Goal: Use online tool/utility: Utilize a website feature to perform a specific function

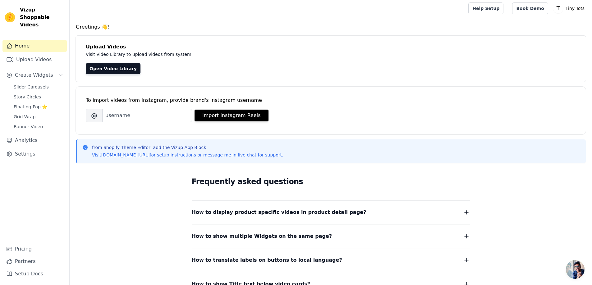
scroll to position [1, 0]
click at [119, 67] on link "Open Video Library" at bounding box center [113, 68] width 55 height 11
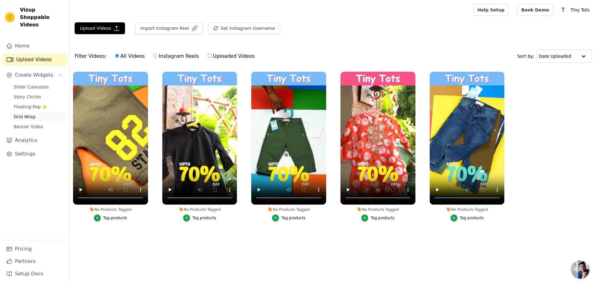
click at [37, 113] on link "Grid Wrap" at bounding box center [38, 117] width 57 height 9
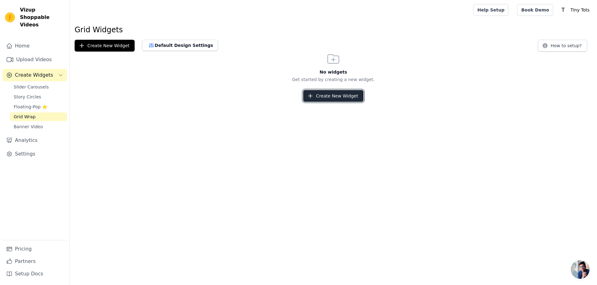
click at [328, 91] on button "Create New Widget" at bounding box center [333, 96] width 60 height 12
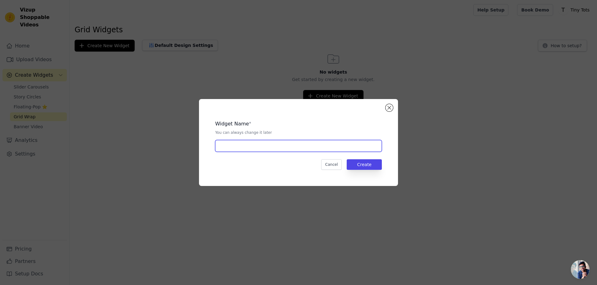
click at [267, 145] on input "text" at bounding box center [298, 146] width 167 height 12
click at [291, 142] on input "text" at bounding box center [298, 146] width 167 height 12
click at [252, 146] on input "home page video grid" at bounding box center [298, 146] width 167 height 12
click at [289, 147] on input "home page videos grid" at bounding box center [298, 146] width 167 height 12
drag, startPoint x: 283, startPoint y: 148, endPoint x: 164, endPoint y: 138, distance: 119.8
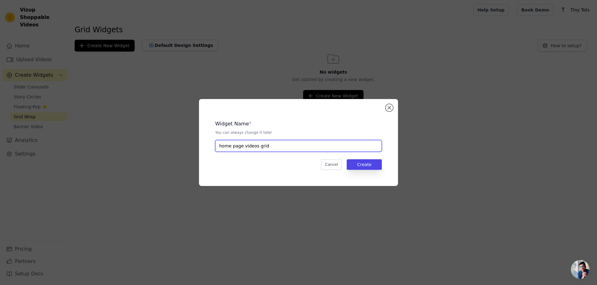
click at [164, 138] on div "Widget Name * You can always change it later home page videos grid Cancel Create" at bounding box center [298, 142] width 577 height 107
type input "clearance sale 2025 home grid"
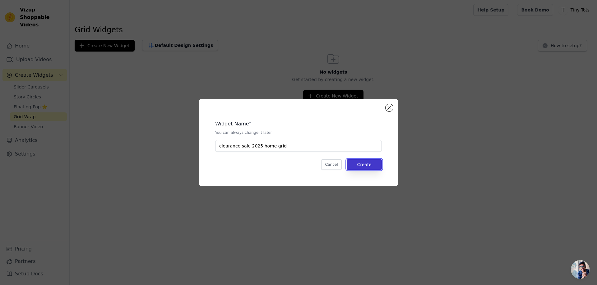
click at [355, 164] on button "Create" at bounding box center [364, 165] width 35 height 11
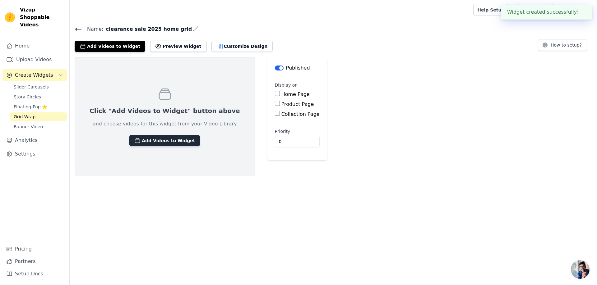
click at [167, 143] on button "Add Videos to Widget" at bounding box center [164, 140] width 71 height 11
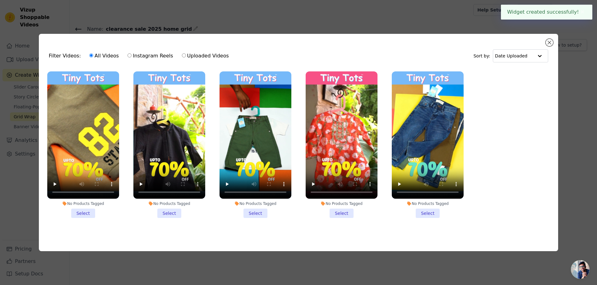
click at [88, 210] on li "No Products Tagged Select" at bounding box center [83, 145] width 72 height 147
click at [0, 0] on input "No Products Tagged Select" at bounding box center [0, 0] width 0 height 0
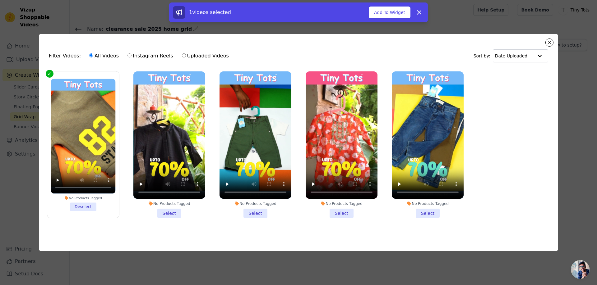
drag, startPoint x: 168, startPoint y: 211, endPoint x: 182, endPoint y: 212, distance: 14.0
click at [169, 211] on li "No Products Tagged Select" at bounding box center [169, 145] width 72 height 147
click at [0, 0] on input "No Products Tagged Select" at bounding box center [0, 0] width 0 height 0
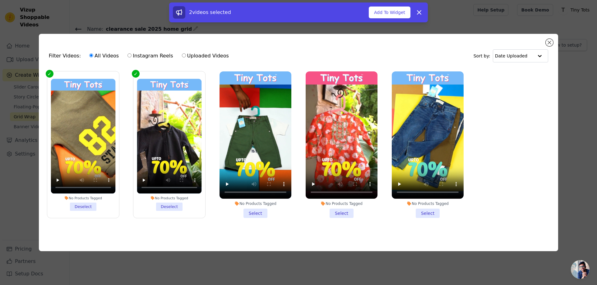
click at [244, 211] on li "No Products Tagged Select" at bounding box center [256, 145] width 72 height 147
click at [0, 0] on input "No Products Tagged Select" at bounding box center [0, 0] width 0 height 0
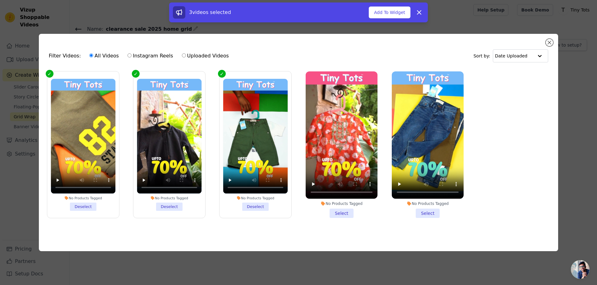
drag, startPoint x: 346, startPoint y: 211, endPoint x: 401, endPoint y: 207, distance: 55.4
click at [348, 210] on li "No Products Tagged Select" at bounding box center [342, 145] width 72 height 147
click at [343, 215] on li "No Products Tagged Select" at bounding box center [342, 145] width 72 height 147
click at [0, 0] on input "No Products Tagged Select" at bounding box center [0, 0] width 0 height 0
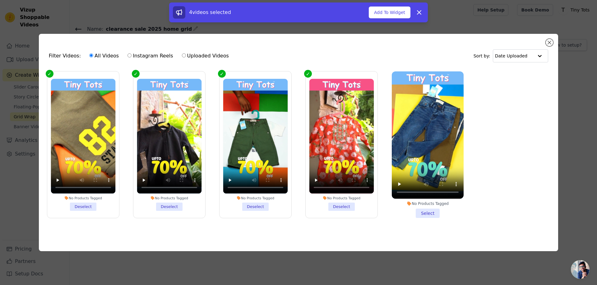
click at [428, 213] on li "No Products Tagged Select" at bounding box center [428, 145] width 72 height 147
click at [0, 0] on input "No Products Tagged Select" at bounding box center [0, 0] width 0 height 0
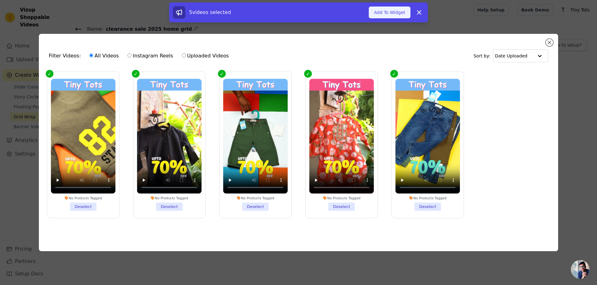
click at [390, 15] on button "Add To Widget" at bounding box center [390, 13] width 42 height 12
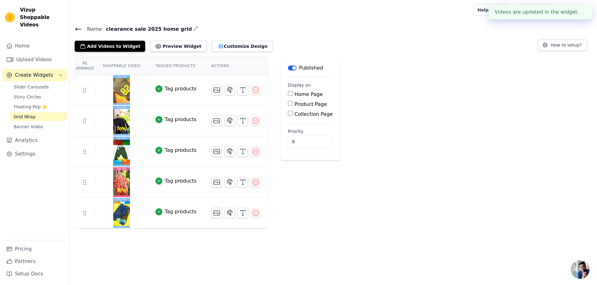
click at [294, 94] on label "Home Page" at bounding box center [308, 94] width 28 height 6
click at [291, 94] on input "Home Page" at bounding box center [290, 93] width 5 height 5
checkbox input "true"
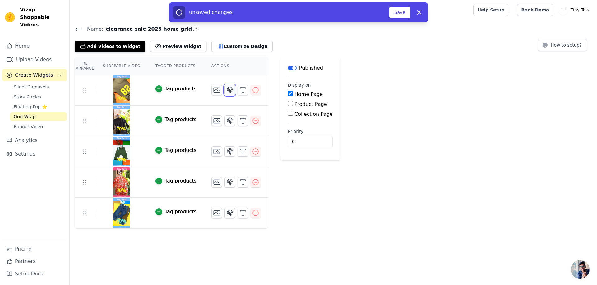
click at [227, 90] on icon "button" at bounding box center [229, 90] width 5 height 6
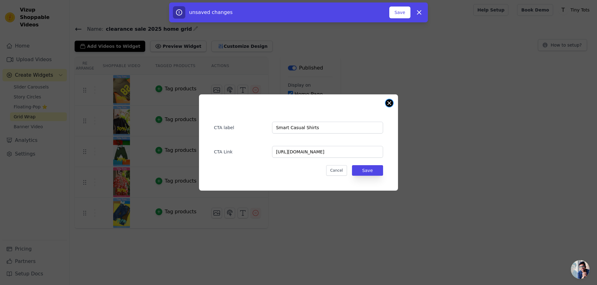
click at [386, 104] on button "Close modal" at bounding box center [389, 103] width 7 height 7
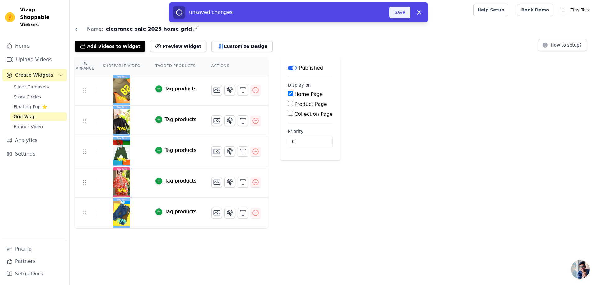
click at [397, 15] on button "Save" at bounding box center [399, 13] width 21 height 12
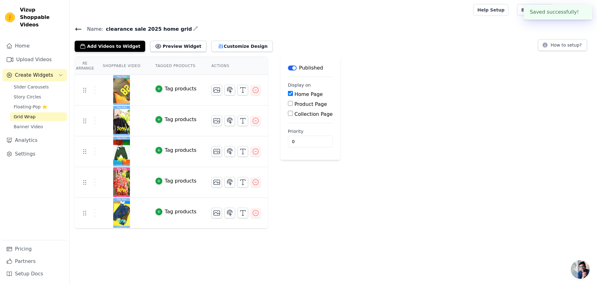
click at [78, 27] on icon at bounding box center [78, 28] width 7 height 7
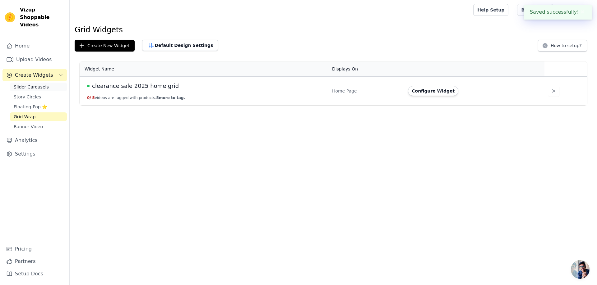
click at [35, 84] on span "Slider Carousels" at bounding box center [31, 87] width 35 height 6
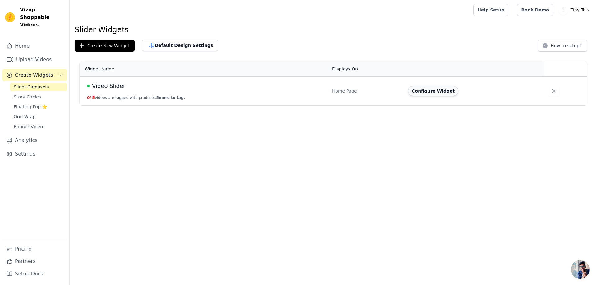
click at [419, 92] on button "Configure Widget" at bounding box center [433, 91] width 50 height 10
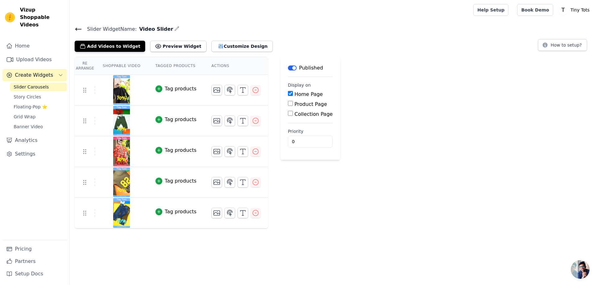
click at [288, 68] on button "Label" at bounding box center [292, 68] width 9 height 5
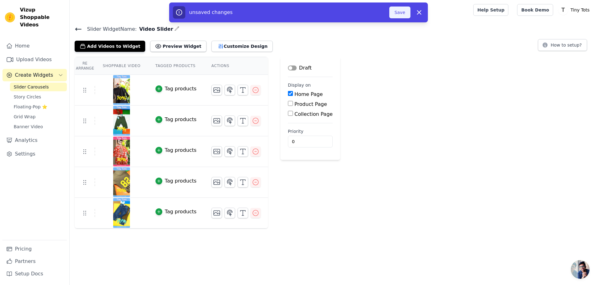
click at [393, 10] on button "Save" at bounding box center [399, 13] width 21 height 12
click at [400, 12] on button "Save" at bounding box center [399, 13] width 21 height 12
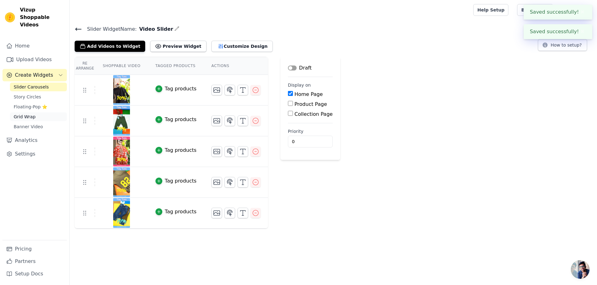
click at [29, 114] on span "Grid Wrap" at bounding box center [25, 117] width 22 height 6
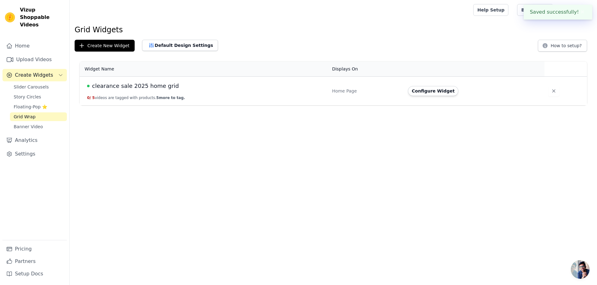
click at [135, 86] on span "clearance sale 2025 home grid" at bounding box center [135, 86] width 87 height 9
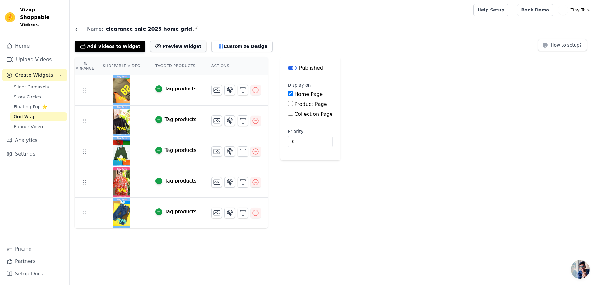
click at [168, 48] on button "Preview Widget" at bounding box center [178, 46] width 56 height 11
click at [228, 46] on button "Customize Design" at bounding box center [241, 46] width 61 height 11
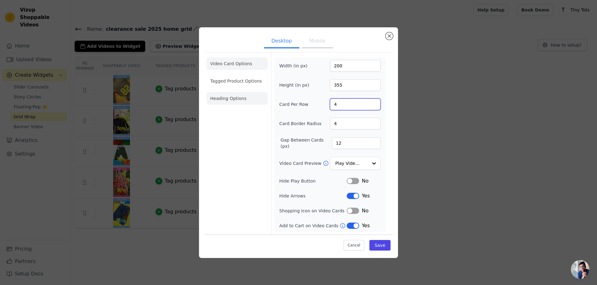
click at [273, 103] on form "Width (in px) 200 Height (in px) 355 Card Per Row 4 Card Border Radius 4 Gap Be…" at bounding box center [329, 144] width 117 height 182
type input "5"
click at [391, 135] on div "Video Card Options Tagged Product Options Heading Options Width (in px) 200 Hei…" at bounding box center [298, 143] width 189 height 183
click at [244, 96] on li "Heading Options" at bounding box center [236, 98] width 61 height 12
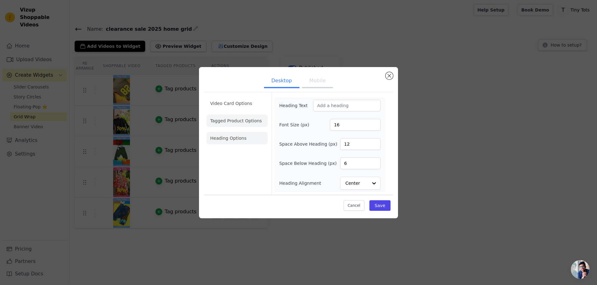
click at [232, 117] on li "Tagged Product Options" at bounding box center [236, 121] width 61 height 12
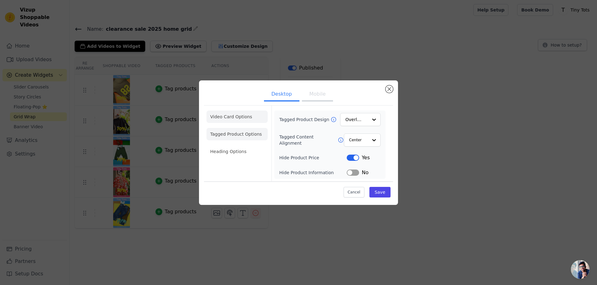
click at [236, 118] on li "Video Card Options" at bounding box center [236, 117] width 61 height 12
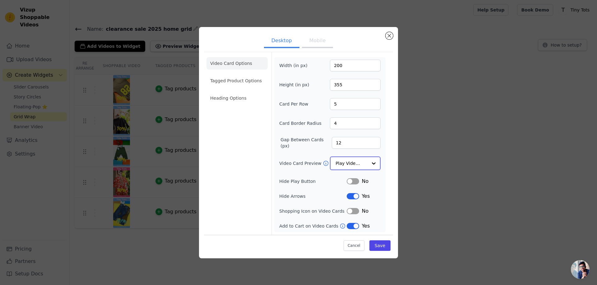
click at [360, 162] on input "Video Card Preview" at bounding box center [352, 163] width 32 height 12
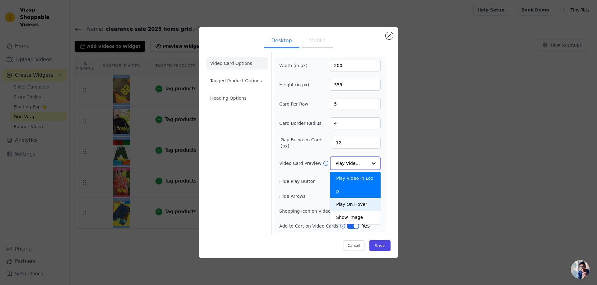
click at [351, 198] on div "Play On Hover" at bounding box center [355, 204] width 51 height 13
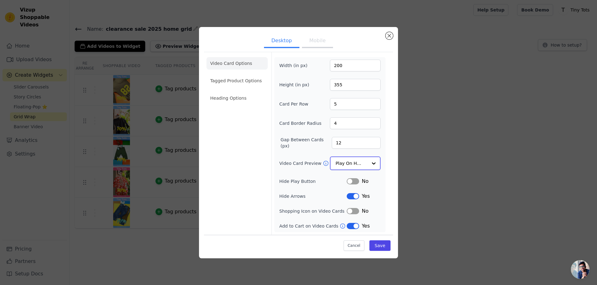
click at [344, 164] on input "Video Card Preview" at bounding box center [352, 163] width 32 height 12
click at [385, 246] on button "Save" at bounding box center [379, 245] width 21 height 11
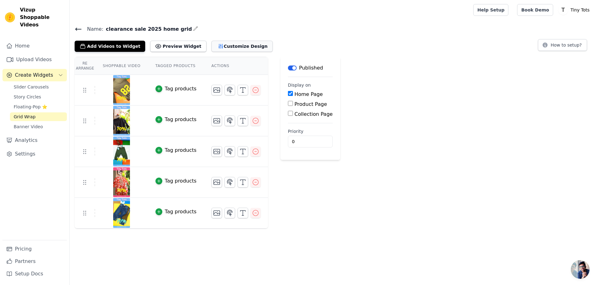
click at [211, 44] on button "Customize Design" at bounding box center [241, 46] width 61 height 11
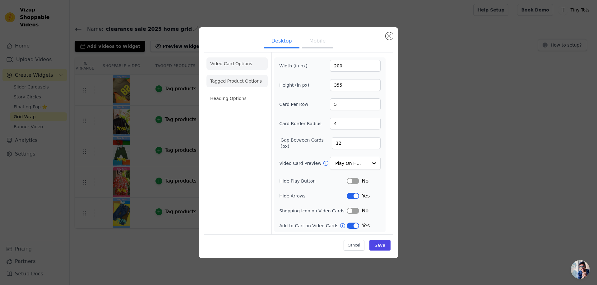
click at [230, 82] on li "Tagged Product Options" at bounding box center [236, 81] width 61 height 12
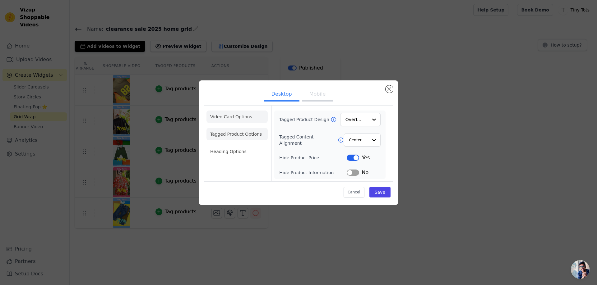
click at [238, 116] on li "Video Card Options" at bounding box center [236, 117] width 61 height 12
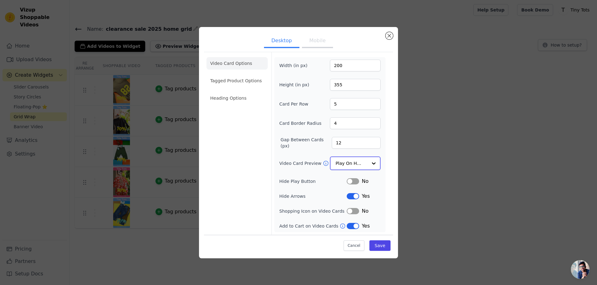
click at [347, 160] on input "Video Card Preview" at bounding box center [352, 163] width 32 height 12
click at [345, 211] on div "Show Image" at bounding box center [355, 217] width 51 height 13
click at [380, 246] on button "Save" at bounding box center [379, 245] width 21 height 11
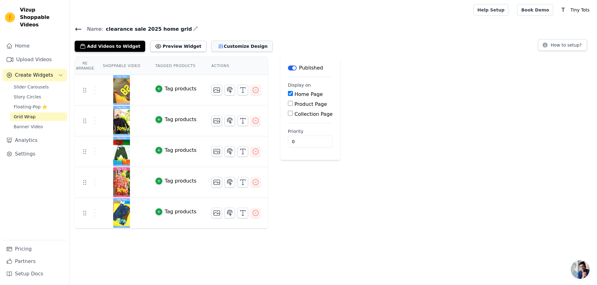
click at [226, 46] on button "Customize Design" at bounding box center [241, 46] width 61 height 11
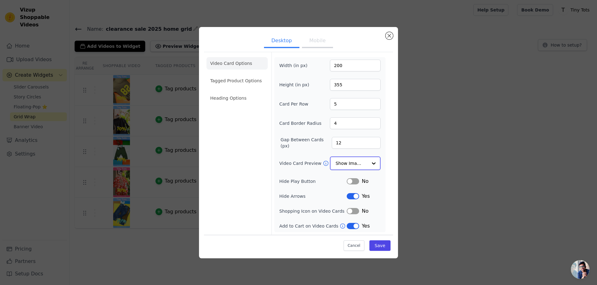
click at [347, 163] on input "Video Card Preview" at bounding box center [352, 163] width 32 height 12
click at [349, 198] on div "Play On Hover" at bounding box center [355, 204] width 51 height 13
click at [379, 245] on button "Save" at bounding box center [379, 245] width 21 height 11
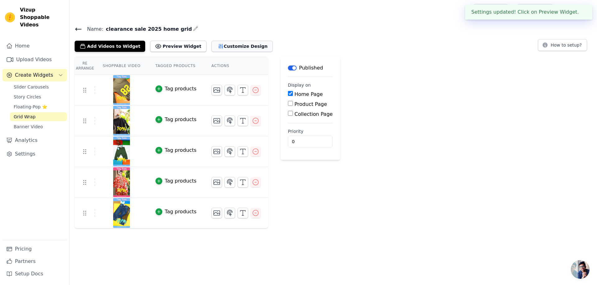
click at [221, 47] on button "Customize Design" at bounding box center [241, 46] width 61 height 11
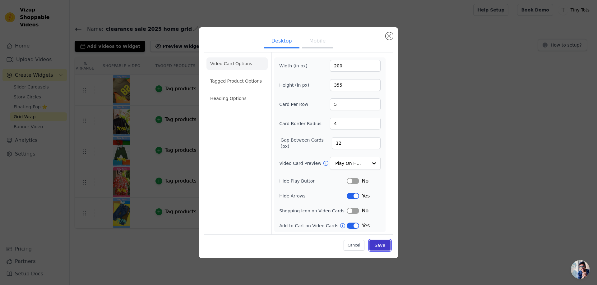
click at [379, 246] on button "Save" at bounding box center [379, 245] width 21 height 11
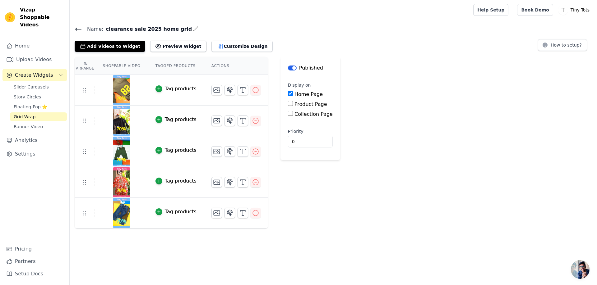
click at [360, 161] on div "Re Arrange Shoppable Video Tagged Products Actions Tag products Tag products Ta…" at bounding box center [333, 143] width 527 height 172
